Goal: Complete application form

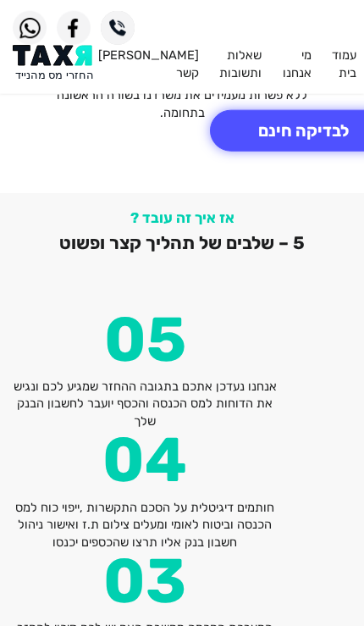
scroll to position [3639, 0]
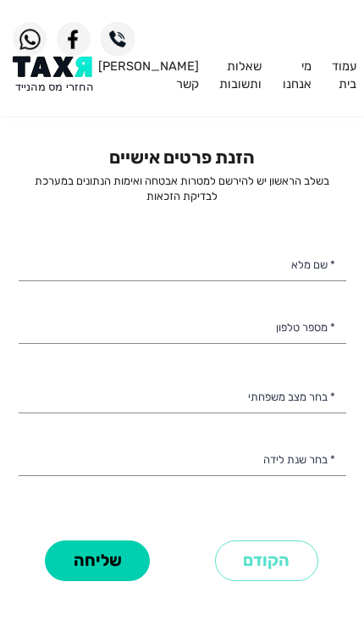
select select
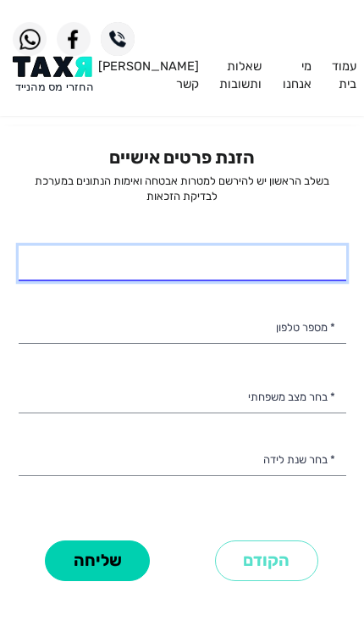
click at [97, 256] on input "* שם מלא" at bounding box center [183, 264] width 328 height 36
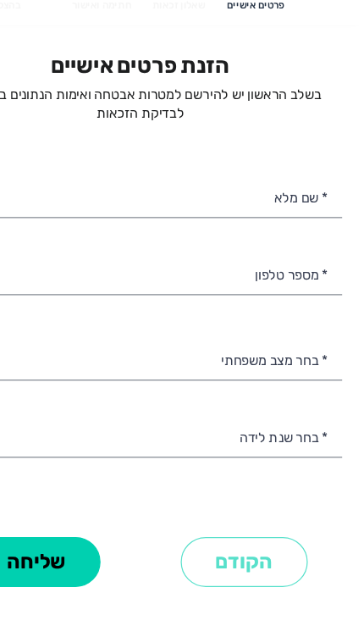
click at [239, 308] on input "* מספר טלפון" at bounding box center [183, 326] width 328 height 36
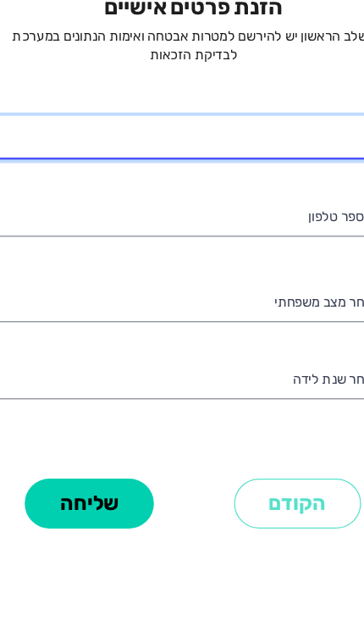
click at [236, 246] on input "* שם מלא" at bounding box center [183, 264] width 328 height 36
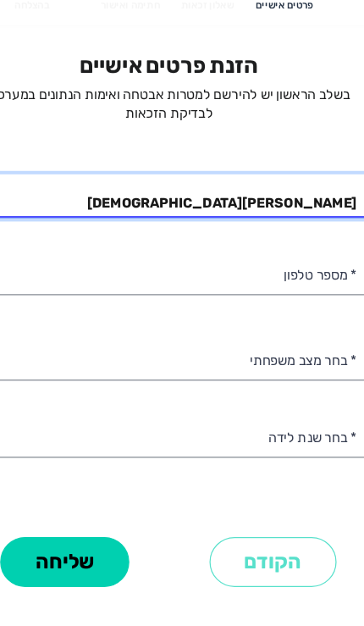
type input "[PERSON_NAME][DEMOGRAPHIC_DATA]"
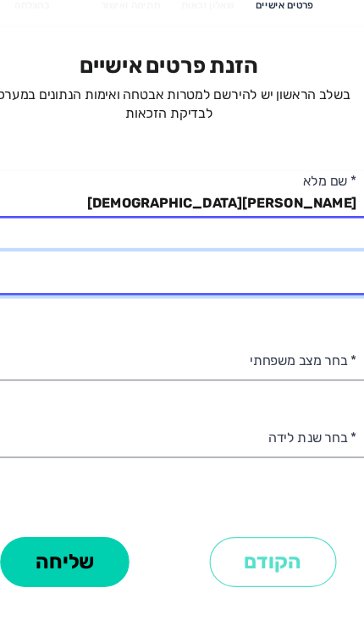
click at [271, 308] on input "* מספר טלפון" at bounding box center [183, 326] width 328 height 36
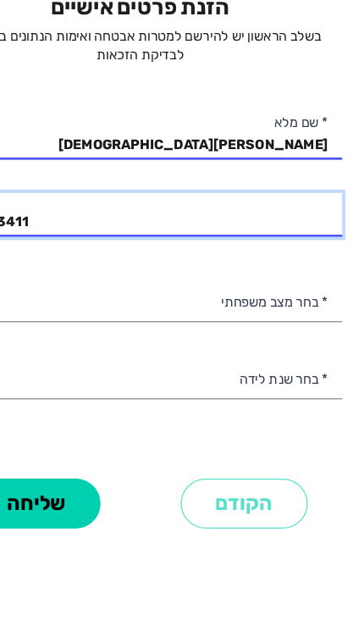
type input "055-5683411"
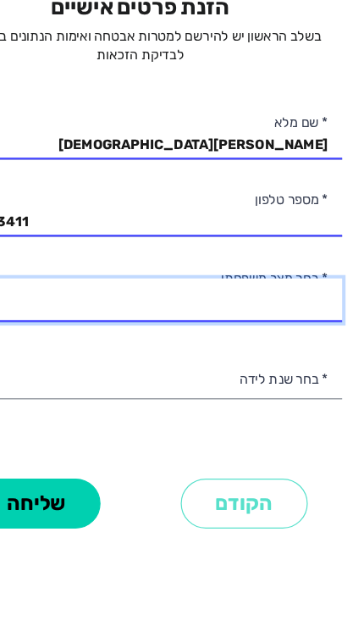
click at [230, 378] on select "רווק/ה נשוי/[PERSON_NAME]/ה אלמן/נה" at bounding box center [183, 396] width 328 height 36
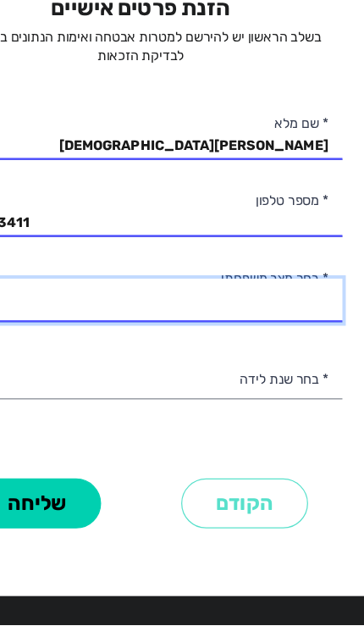
select select "1: Single"
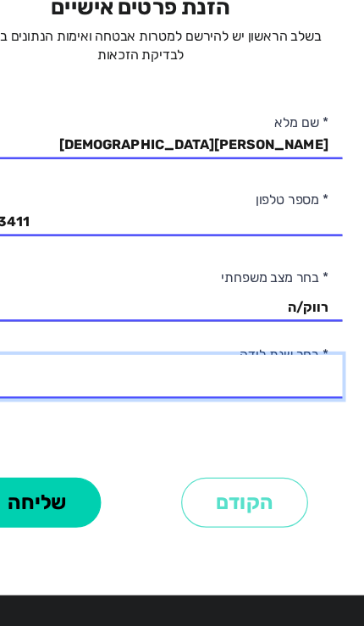
click at [248, 406] on select "2003 2002 2001 2000 1999 1998 1997 1996 1995 1994 1993 1992 1991 1990 1989 1988…" at bounding box center [183, 424] width 328 height 36
select select "1: 2003"
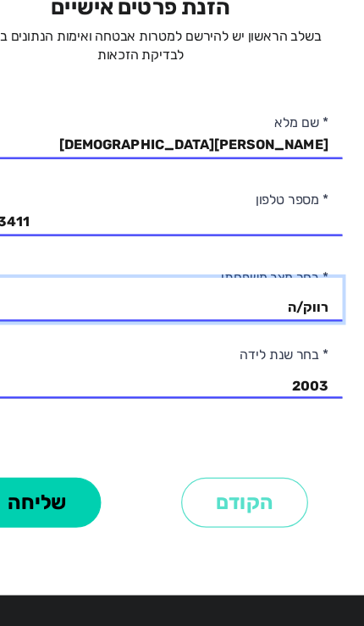
click at [246, 343] on select "רווק/ה נשוי/[PERSON_NAME]/ה אלמן/נה" at bounding box center [183, 361] width 328 height 36
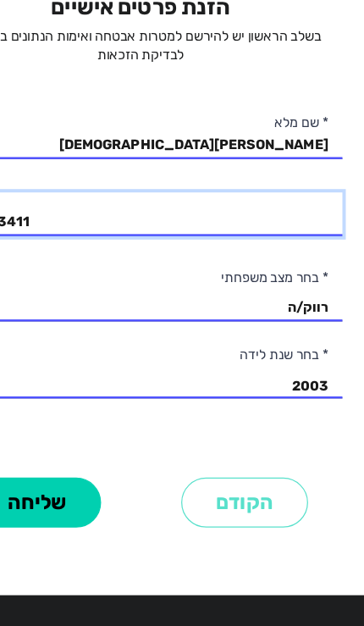
click at [215, 274] on input "055-5683411" at bounding box center [183, 292] width 328 height 36
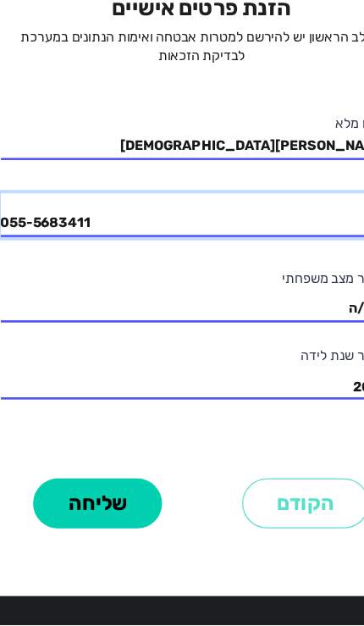
click at [47, 274] on input "055-5683411" at bounding box center [183, 292] width 328 height 36
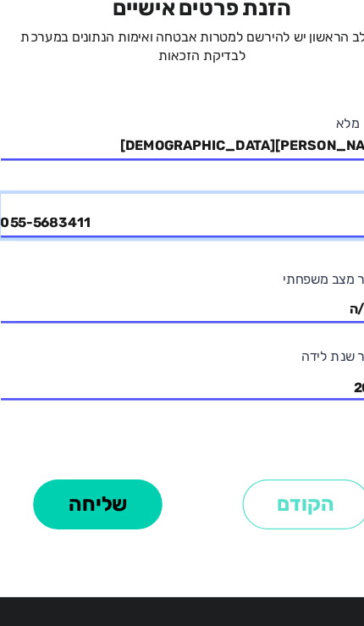
click at [57, 274] on input "055-5683411" at bounding box center [183, 292] width 328 height 36
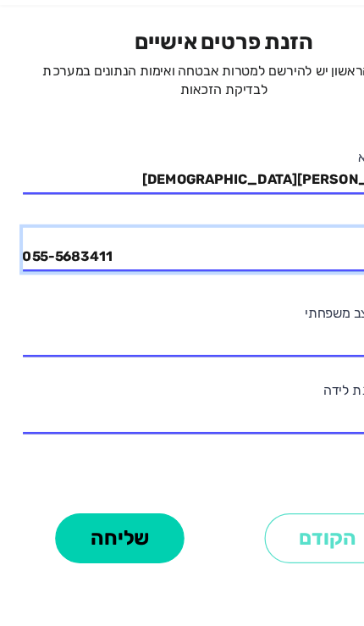
click at [61, 274] on input "055-5683411" at bounding box center [183, 292] width 328 height 36
click at [63, 274] on input "055-5683411" at bounding box center [183, 292] width 328 height 36
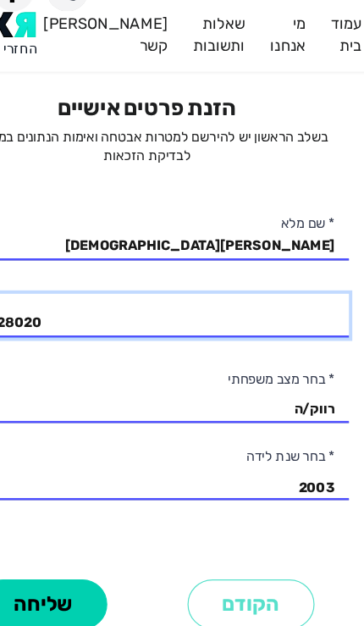
type input "053-3928020"
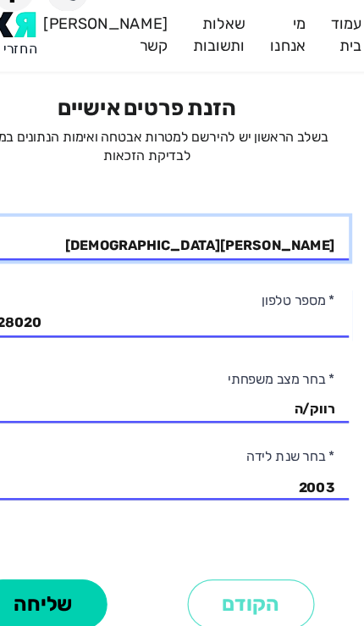
click at [111, 212] on input "[PERSON_NAME][DEMOGRAPHIC_DATA]" at bounding box center [183, 230] width 328 height 36
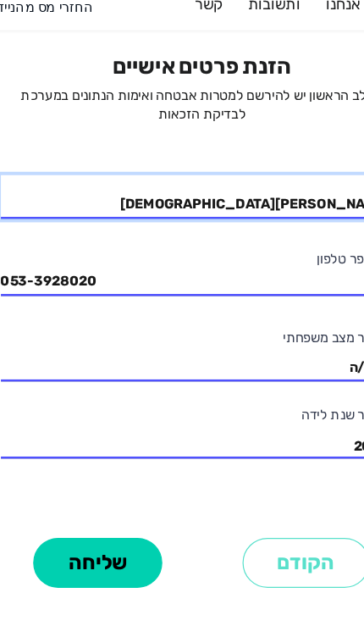
click at [107, 212] on input "[PERSON_NAME][DEMOGRAPHIC_DATA]" at bounding box center [183, 230] width 328 height 36
click at [113, 212] on input "[PERSON_NAME][DEMOGRAPHIC_DATA]" at bounding box center [183, 230] width 328 height 36
click at [119, 212] on input "[PERSON_NAME][DEMOGRAPHIC_DATA]" at bounding box center [183, 230] width 328 height 36
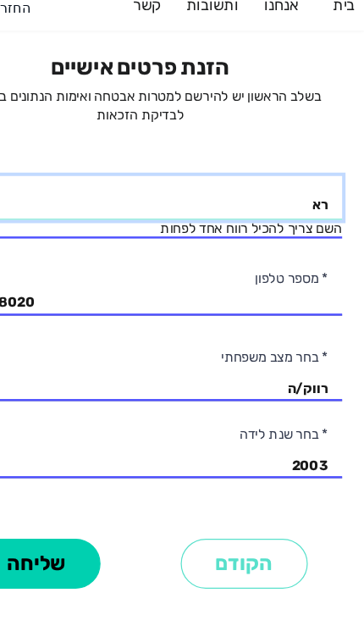
type input "ר"
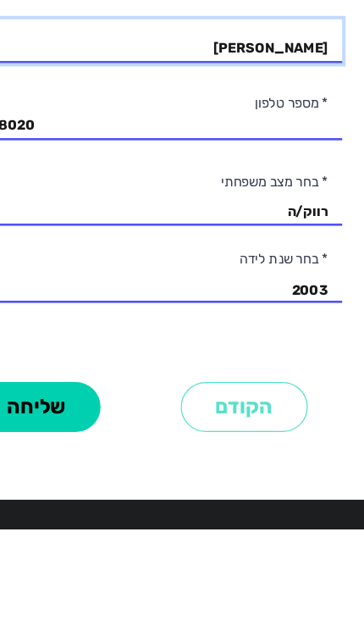
scroll to position [150, 0]
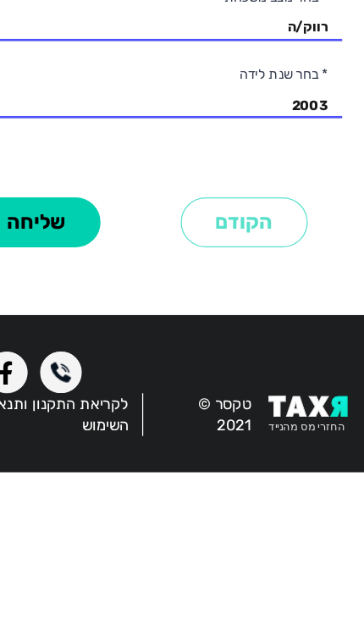
type input "[PERSON_NAME]"
click at [45, 402] on button "שליחה" at bounding box center [97, 423] width 105 height 42
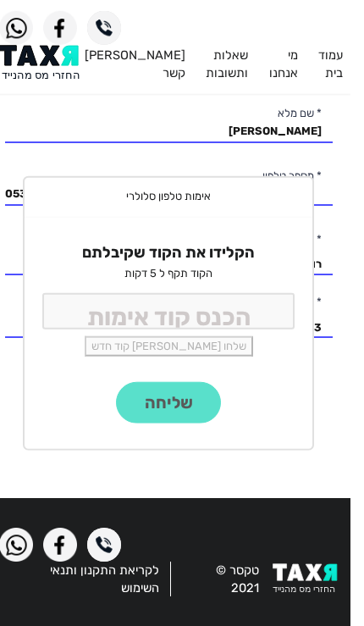
scroll to position [165, 0]
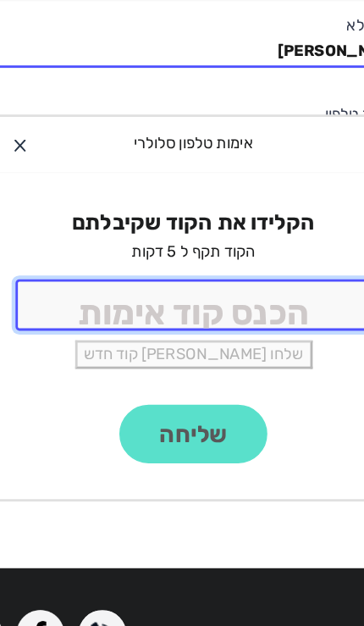
click at [57, 293] on input "tel" at bounding box center [182, 311] width 252 height 36
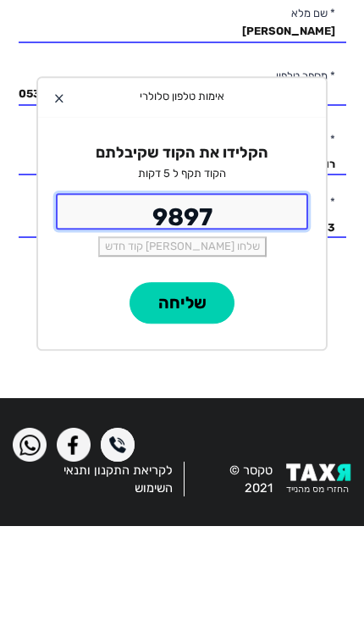
type input "9897"
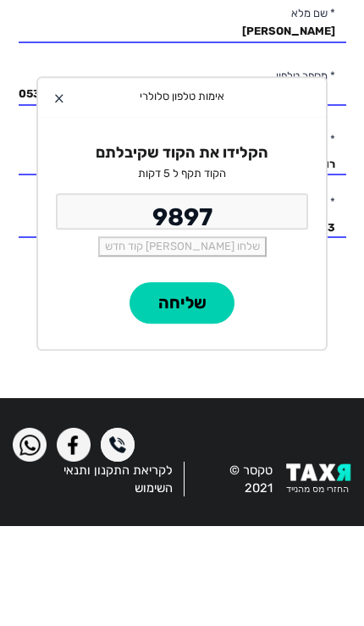
click at [193, 382] on button "שליחה" at bounding box center [182, 403] width 105 height 42
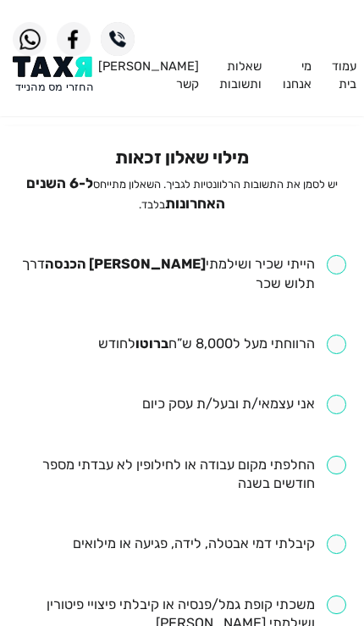
click at [112, 271] on input "checkbox" at bounding box center [183, 274] width 328 height 39
checkbox input "true"
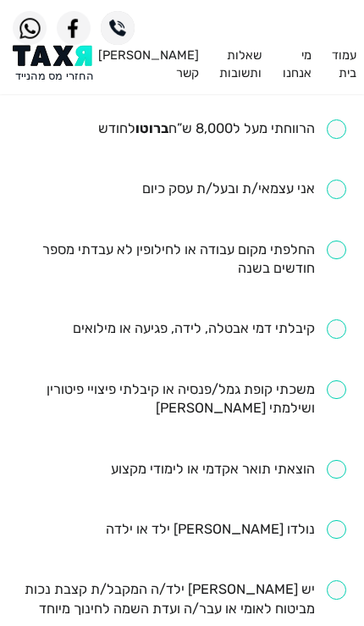
scroll to position [216, 0]
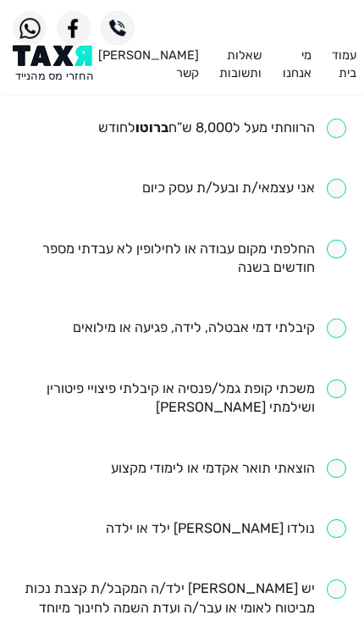
click at [75, 240] on input "checkbox" at bounding box center [183, 259] width 328 height 39
checkbox input "true"
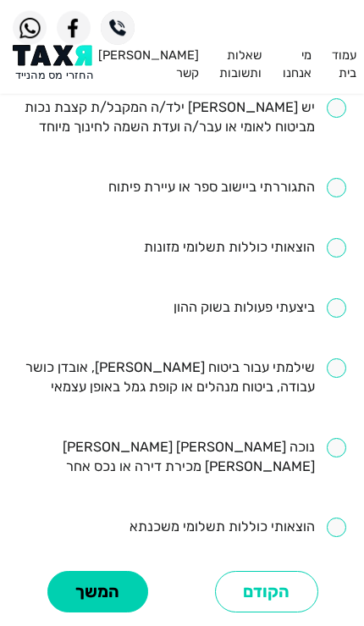
scroll to position [698, 0]
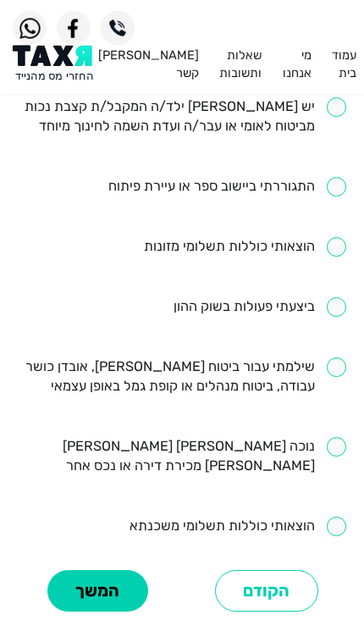
click at [106, 570] on button "המשך" at bounding box center [97, 591] width 101 height 42
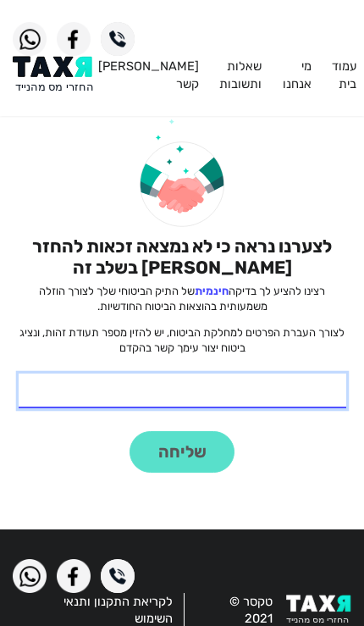
click at [302, 386] on input "* תעודת זהות" at bounding box center [183, 392] width 328 height 36
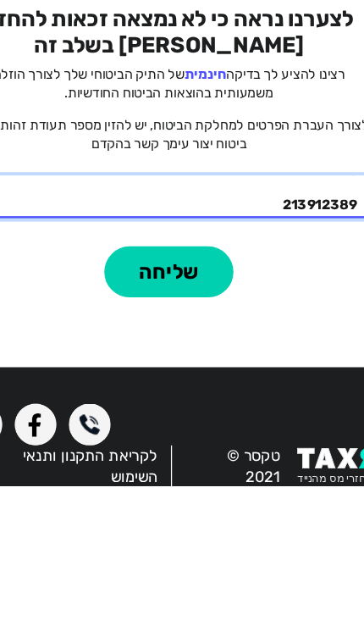
type input "213912389"
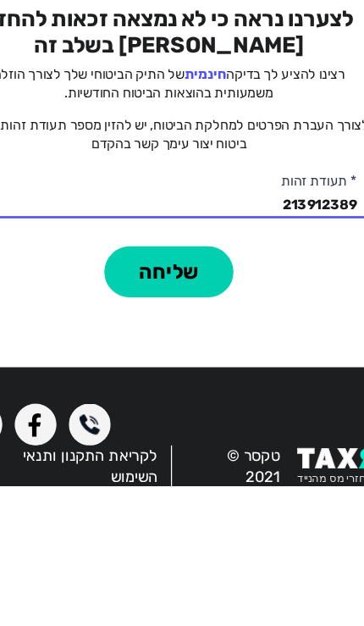
click at [165, 431] on button "שליחה" at bounding box center [182, 452] width 105 height 42
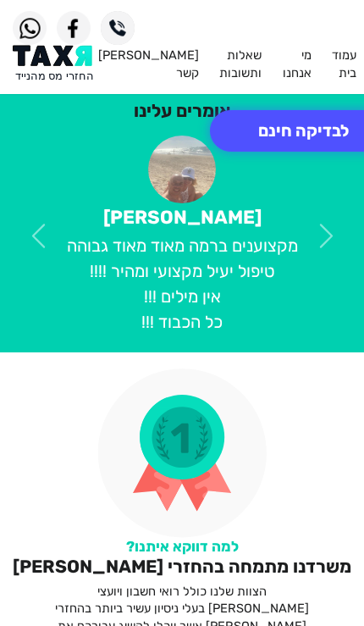
scroll to position [1510, 0]
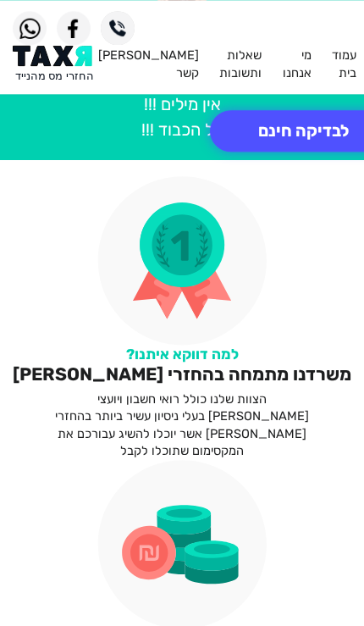
click at [220, 460] on img at bounding box center [181, 544] width 169 height 169
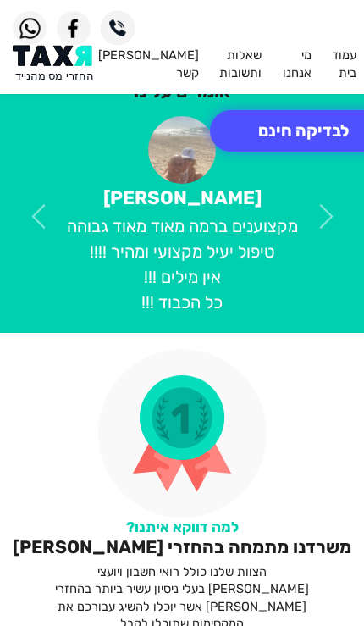
click at [198, 349] on img at bounding box center [181, 433] width 169 height 169
click at [207, 349] on img at bounding box center [181, 433] width 169 height 169
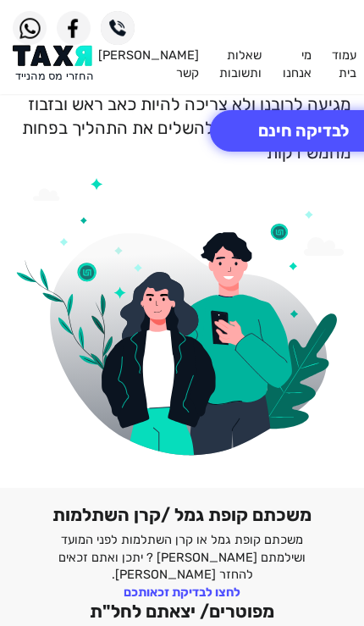
scroll to position [0, 0]
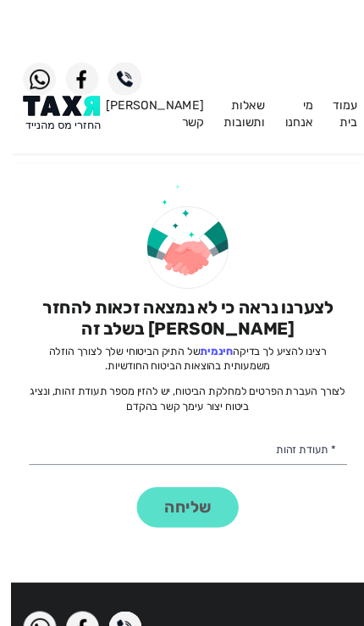
scroll to position [38, 0]
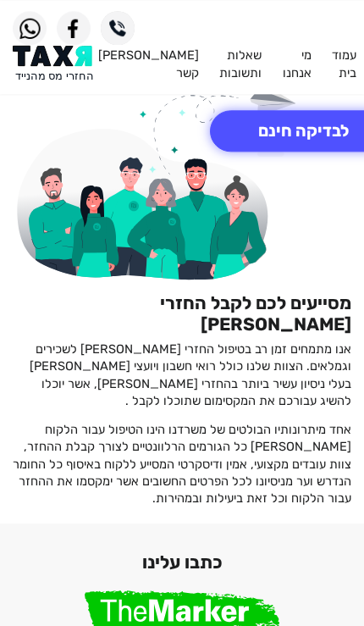
scroll to position [2029, 0]
